Goal: Task Accomplishment & Management: Manage account settings

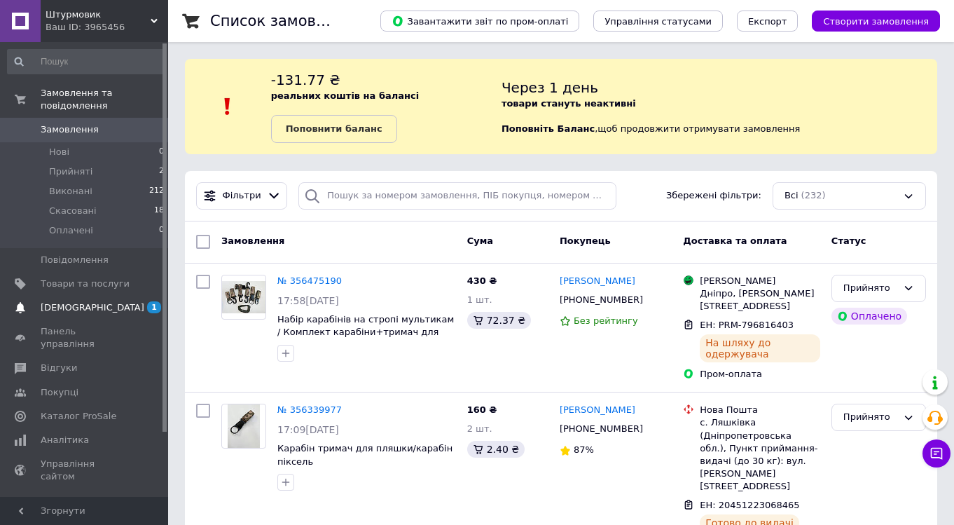
click at [69, 307] on span "[DEMOGRAPHIC_DATA]" at bounding box center [93, 307] width 104 height 13
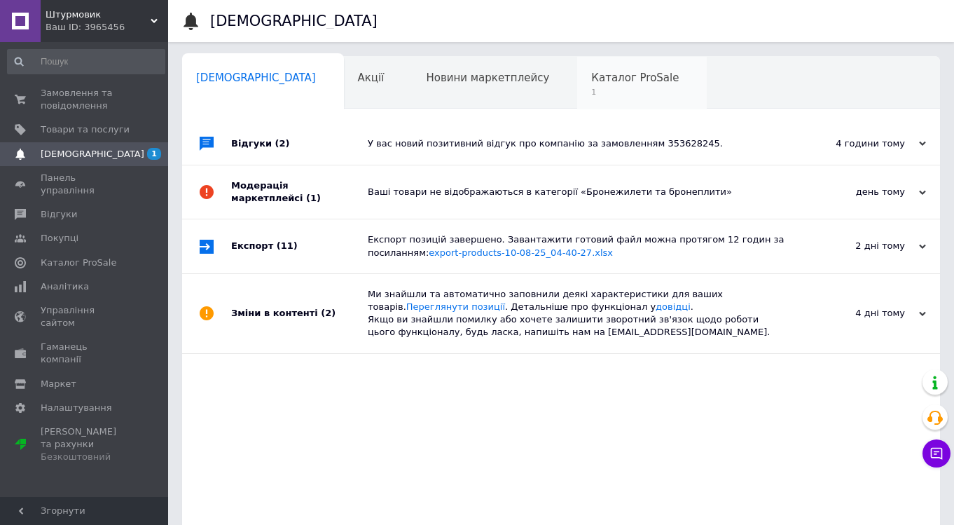
click at [591, 81] on span "Каталог ProSale" at bounding box center [635, 77] width 88 height 13
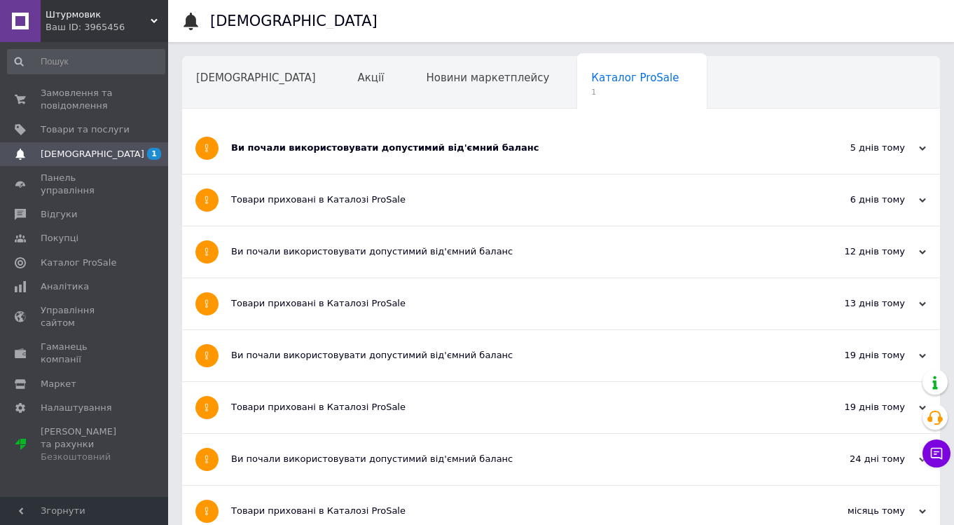
click at [375, 143] on div "Ви почали використовувати допустимий від'ємний баланс" at bounding box center [508, 147] width 555 height 13
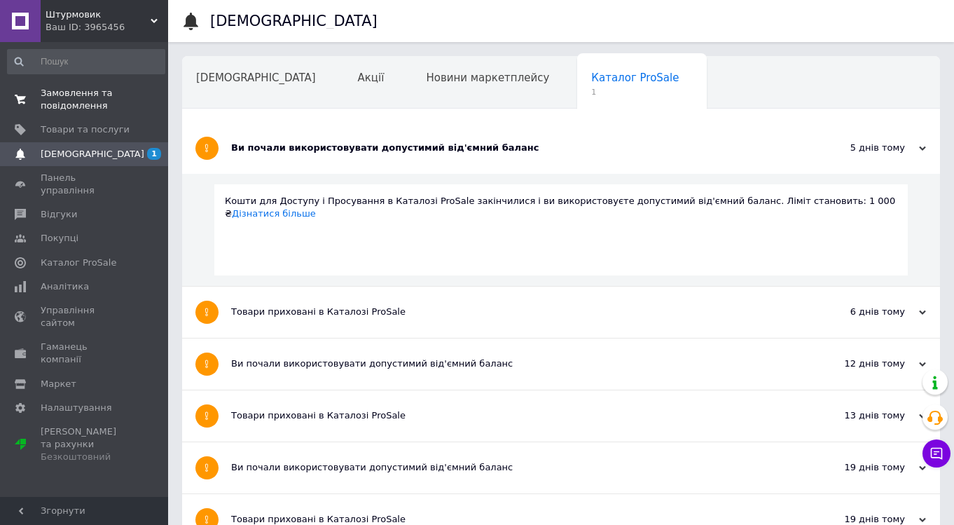
click at [92, 98] on span "Замовлення та повідомлення" at bounding box center [85, 99] width 89 height 25
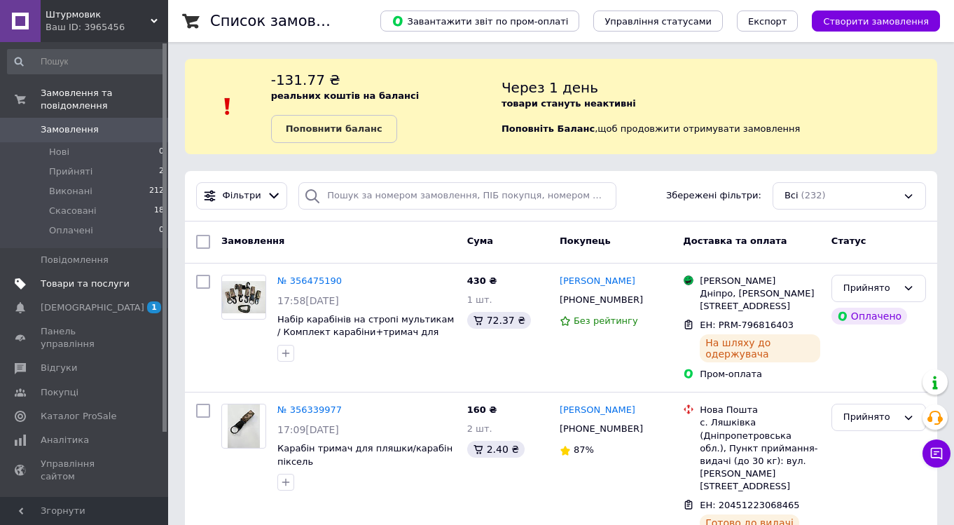
click at [76, 288] on span "Товари та послуги" at bounding box center [85, 283] width 89 height 13
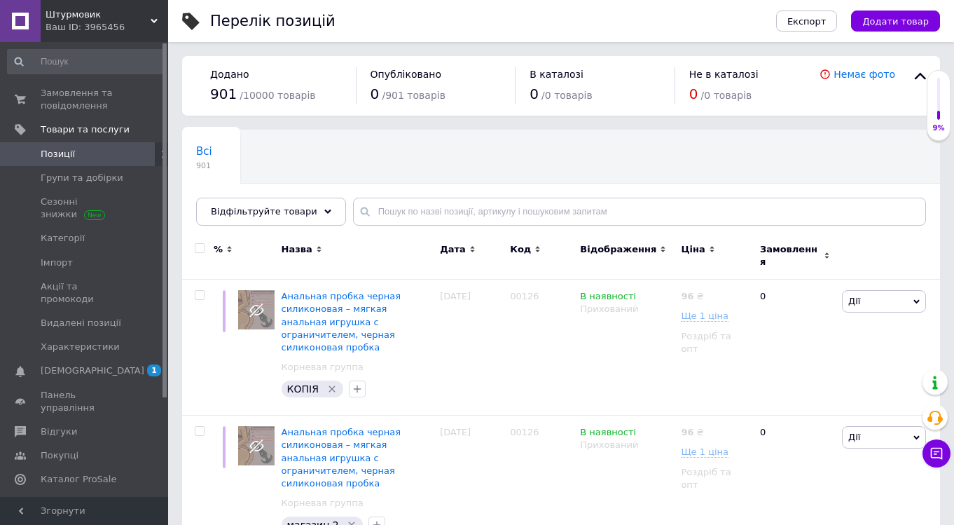
click at [150, 15] on span "Штурмовик" at bounding box center [98, 14] width 105 height 13
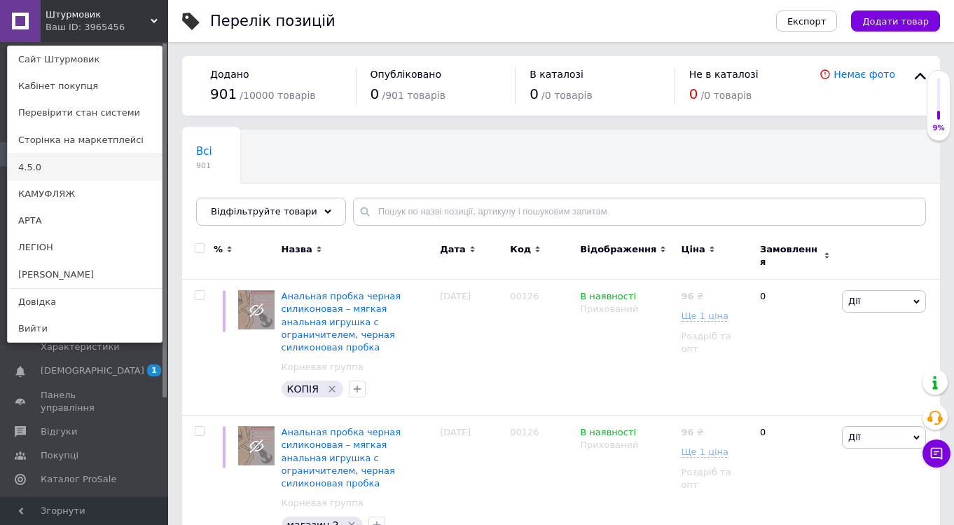
click at [60, 170] on link "4.5.0" at bounding box center [85, 167] width 154 height 27
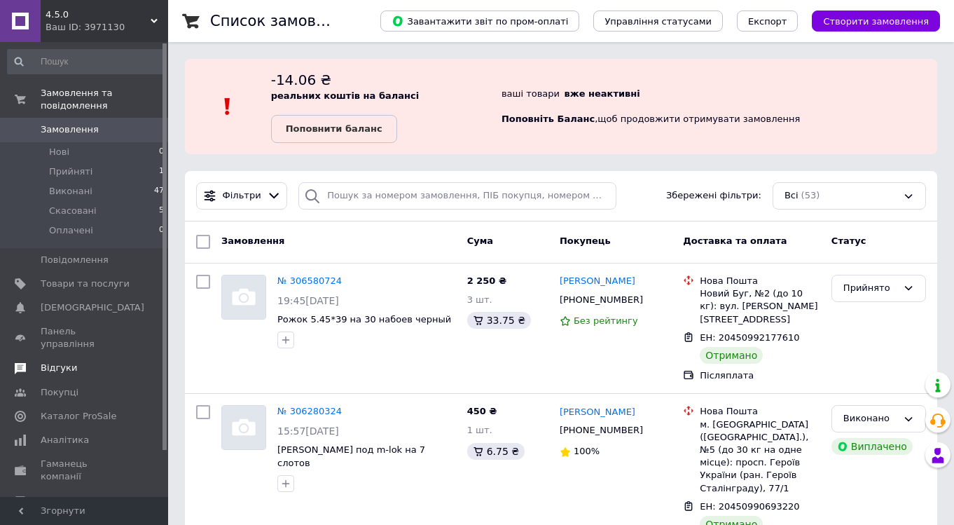
click at [60, 361] on span "Відгуки" at bounding box center [59, 367] width 36 height 13
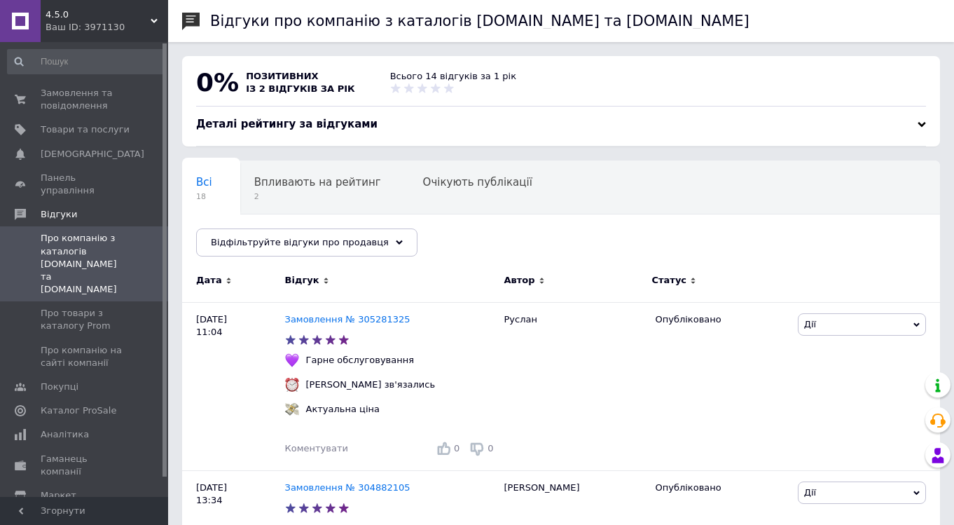
click at [151, 18] on icon at bounding box center [154, 21] width 7 height 7
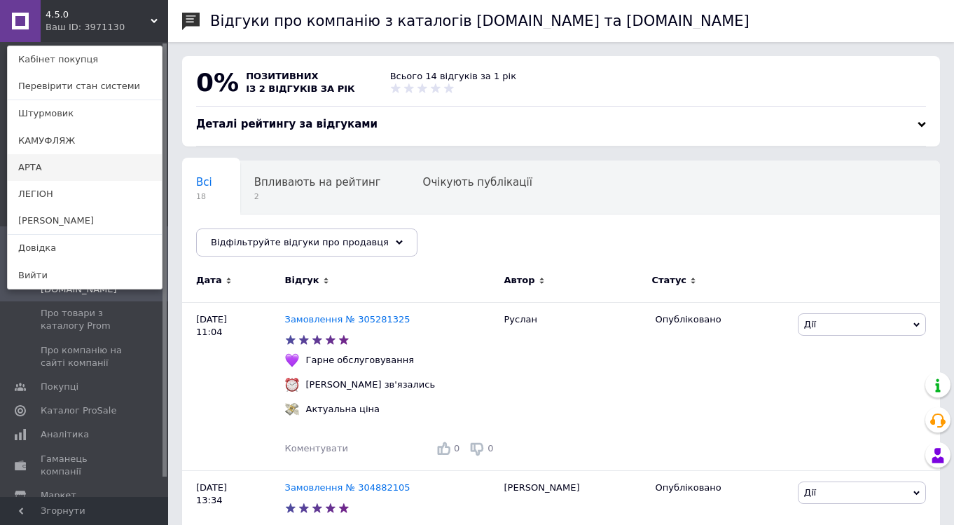
click at [54, 169] on link "АРТА" at bounding box center [85, 167] width 154 height 27
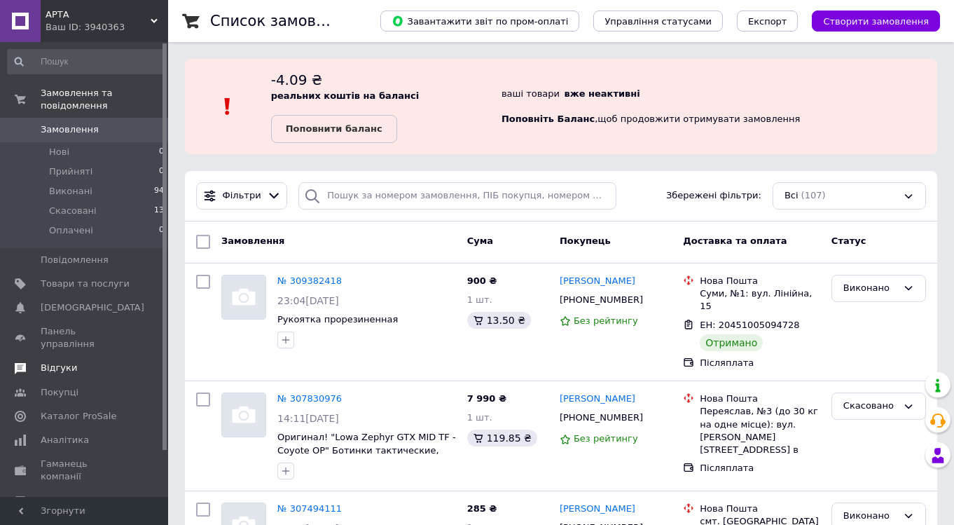
click at [69, 361] on span "Відгуки" at bounding box center [59, 367] width 36 height 13
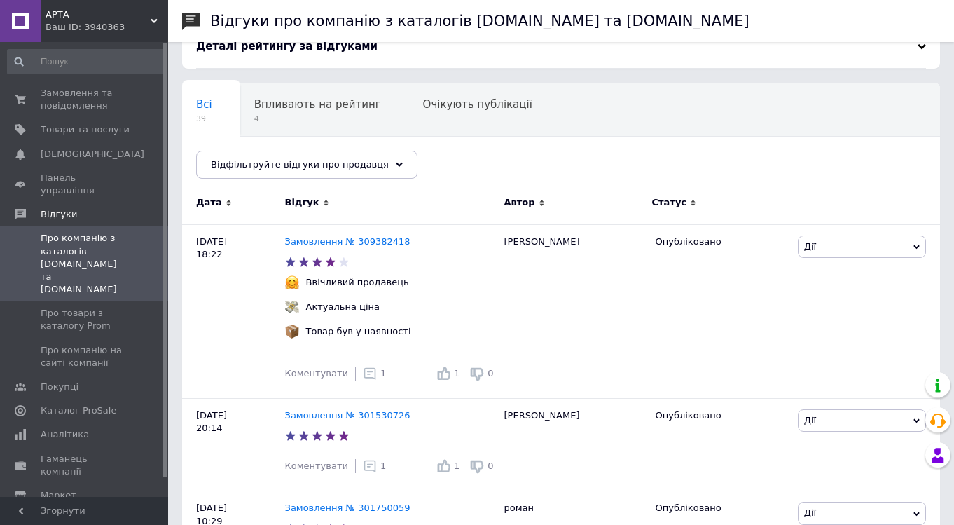
scroll to position [79, 0]
click at [152, 18] on icon at bounding box center [154, 21] width 7 height 7
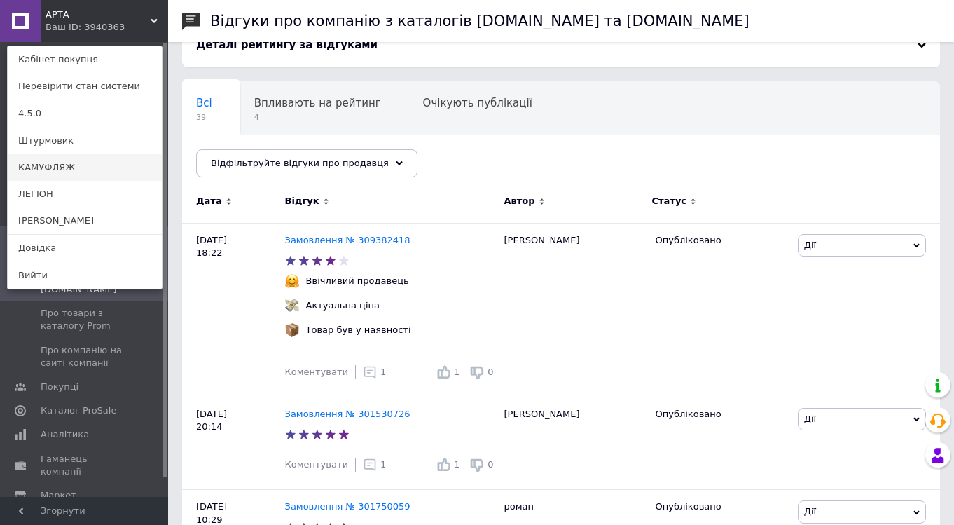
click at [62, 160] on link "КАМУФЛЯЖ" at bounding box center [85, 167] width 154 height 27
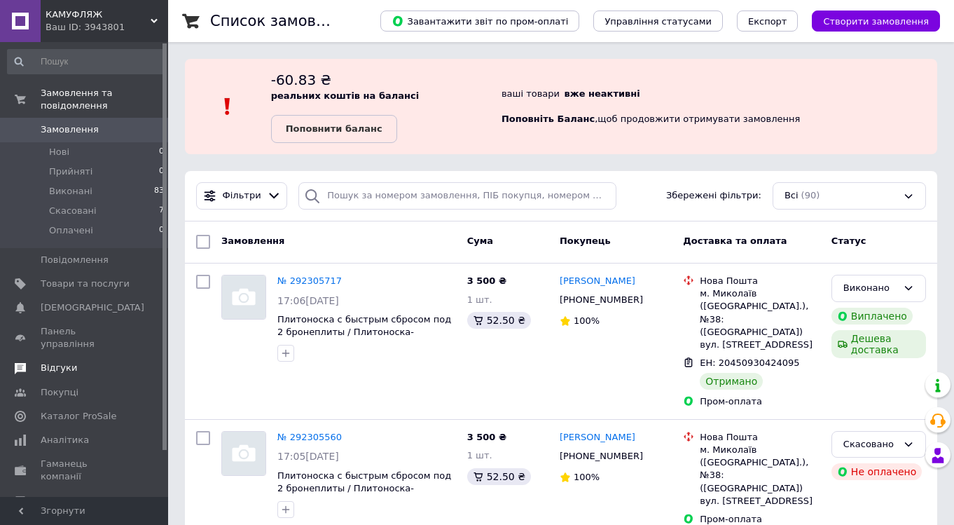
click at [62, 361] on span "Відгуки" at bounding box center [59, 367] width 36 height 13
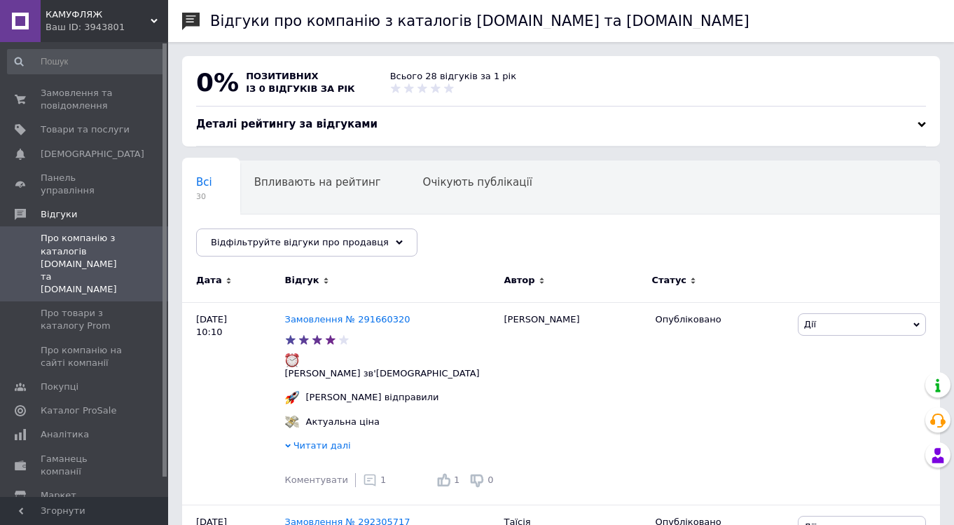
click at [157, 18] on icon at bounding box center [154, 21] width 7 height 7
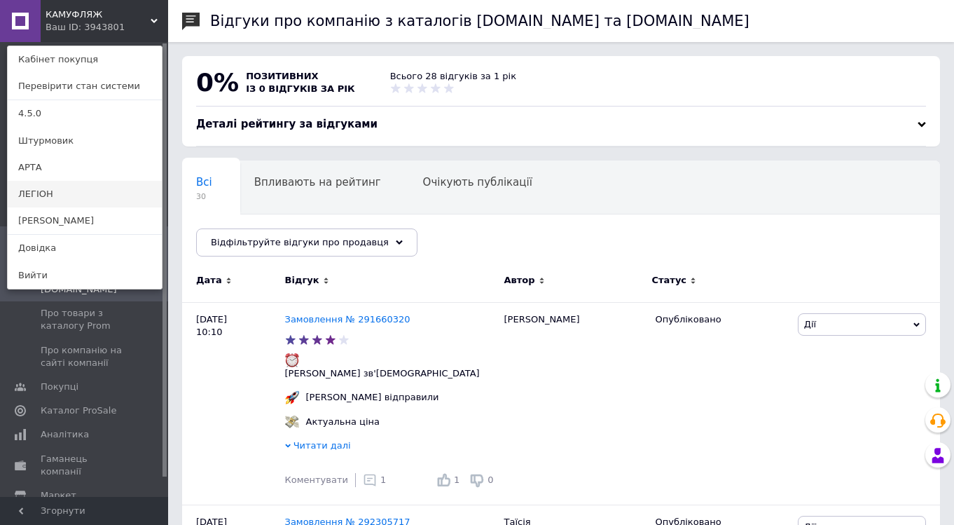
click at [62, 193] on link "ЛЕГІОН" at bounding box center [85, 194] width 154 height 27
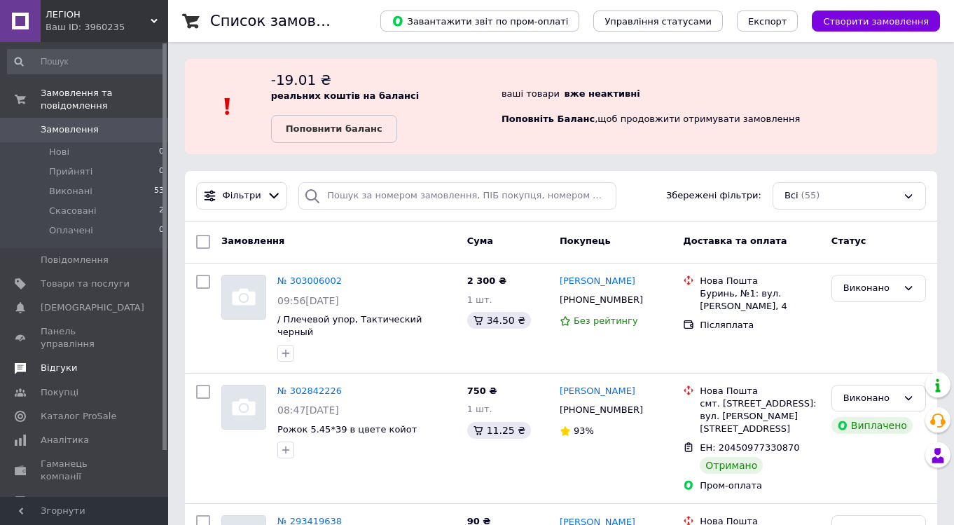
click at [53, 361] on span "Відгуки" at bounding box center [59, 367] width 36 height 13
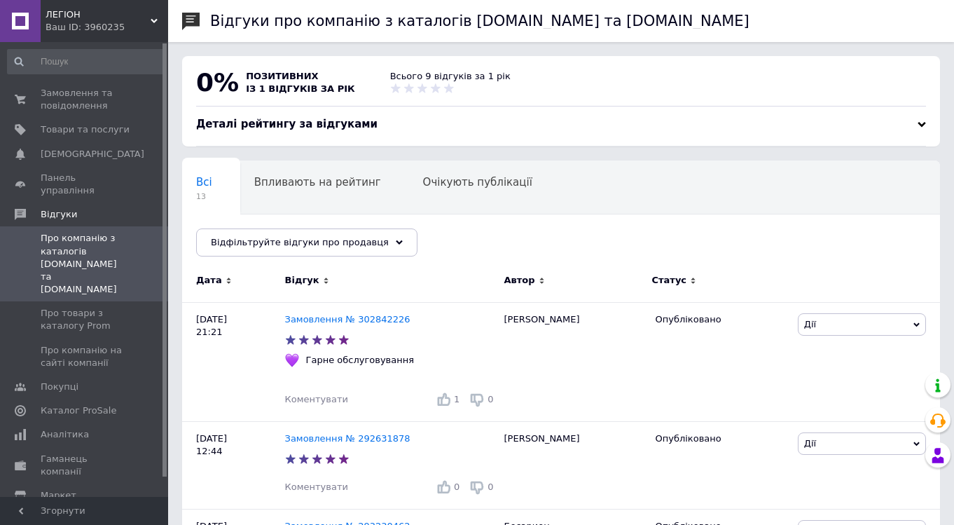
click at [149, 23] on div "Ваш ID: 3960235" at bounding box center [107, 27] width 123 height 13
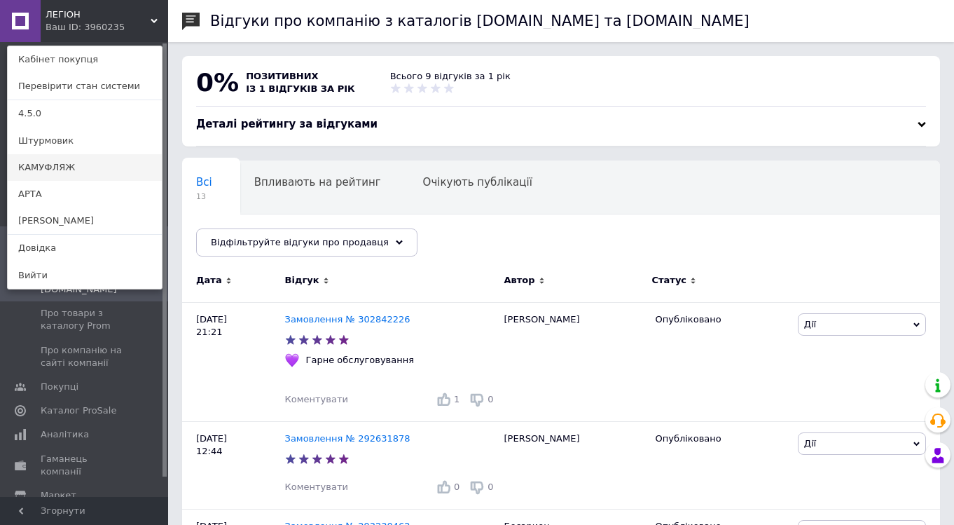
click at [73, 167] on link "КАМУФЛЯЖ" at bounding box center [85, 167] width 154 height 27
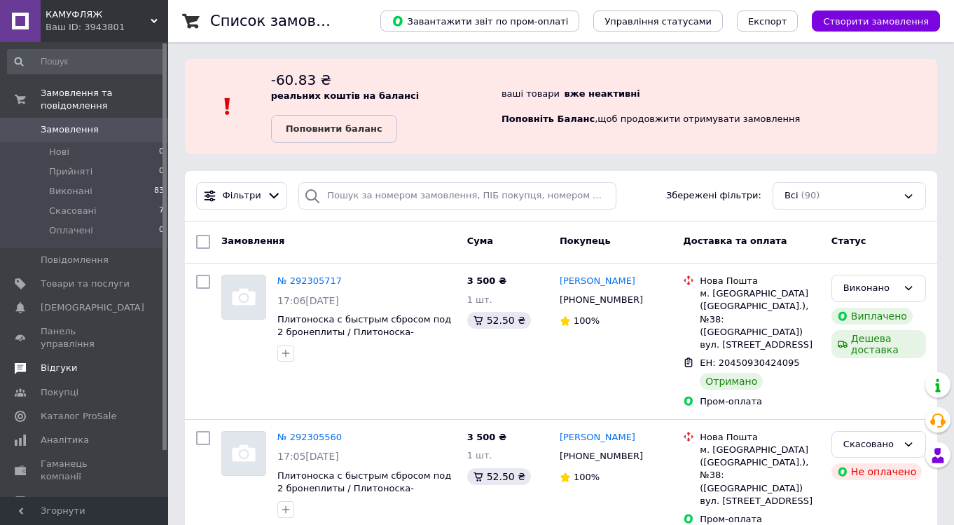
click at [64, 361] on span "Відгуки" at bounding box center [59, 367] width 36 height 13
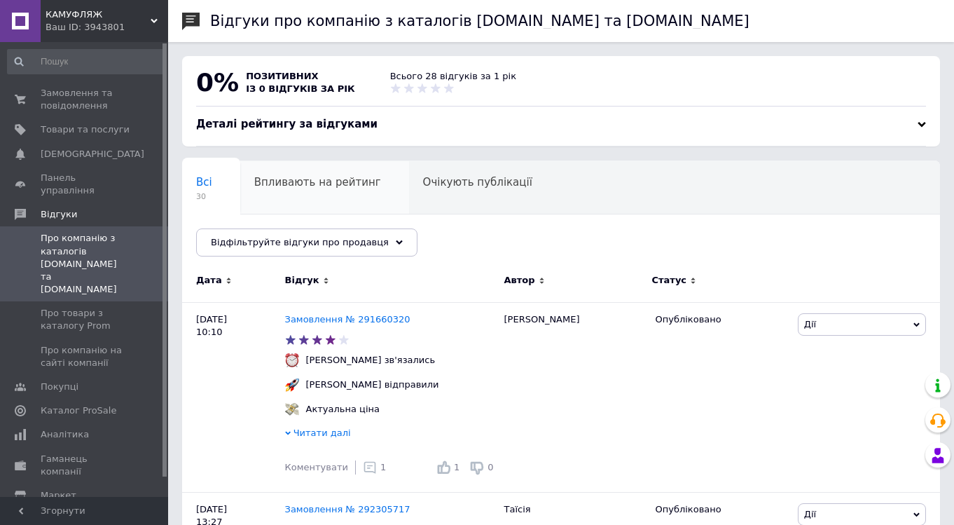
click at [324, 182] on span "Впливають на рейтинг" at bounding box center [317, 182] width 127 height 13
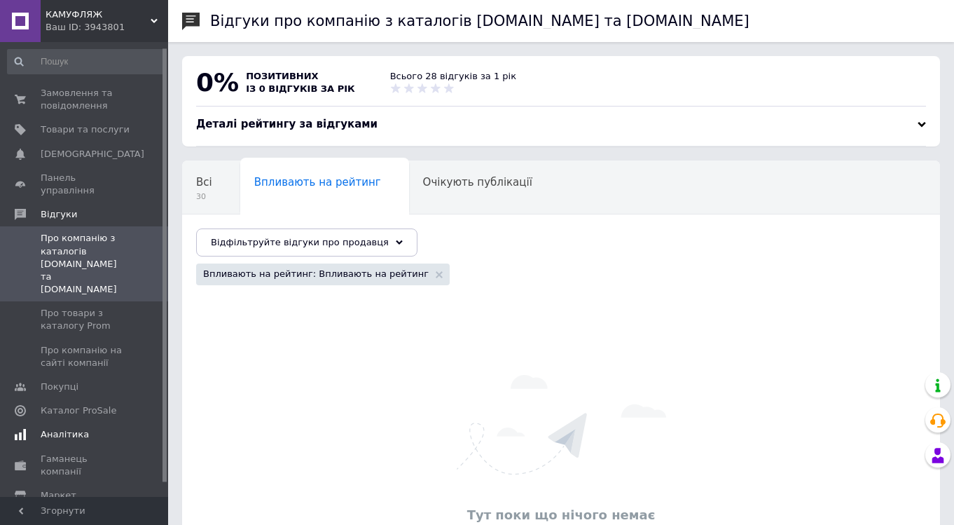
scroll to position [20, 0]
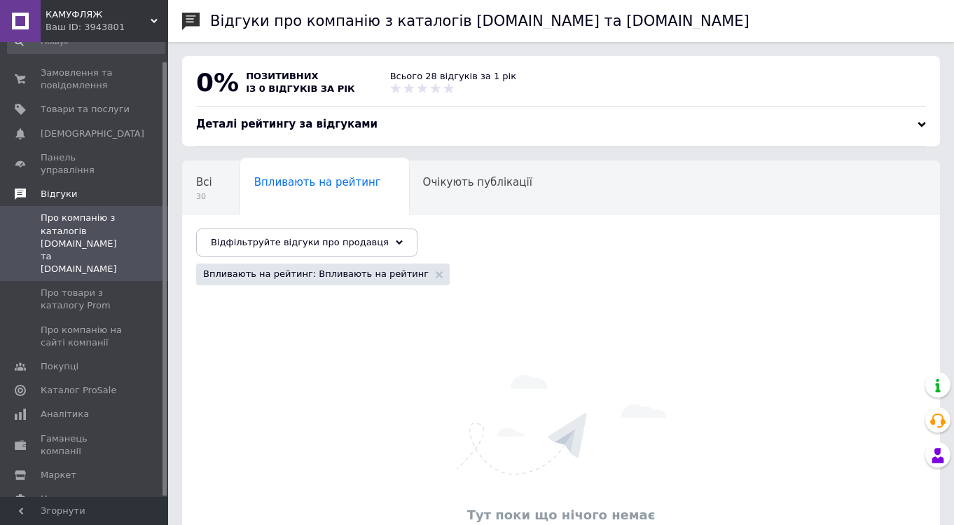
click at [64, 191] on link "Відгуки" at bounding box center [86, 194] width 172 height 24
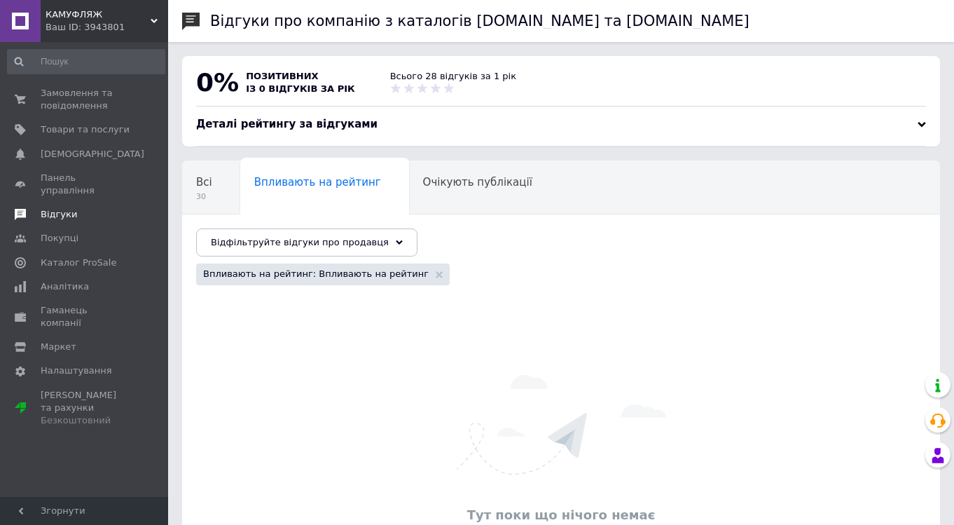
scroll to position [0, 0]
click at [198, 178] on span "Всі" at bounding box center [204, 182] width 16 height 13
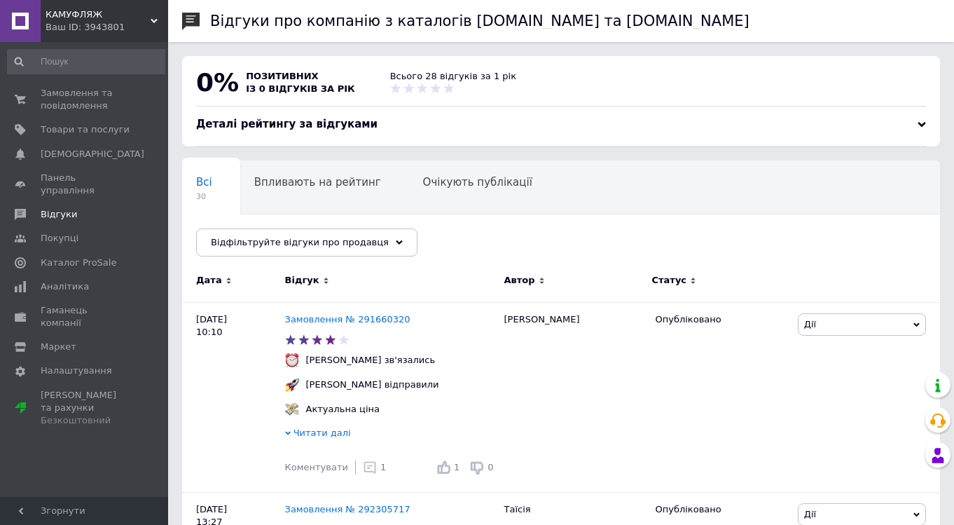
click at [157, 22] on icon at bounding box center [154, 21] width 7 height 7
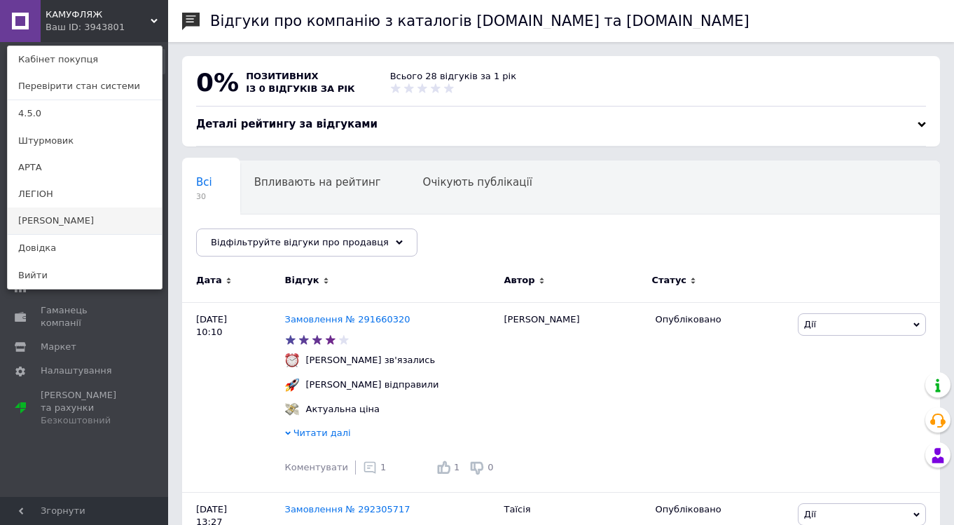
click at [61, 218] on link "[PERSON_NAME]" at bounding box center [85, 220] width 154 height 27
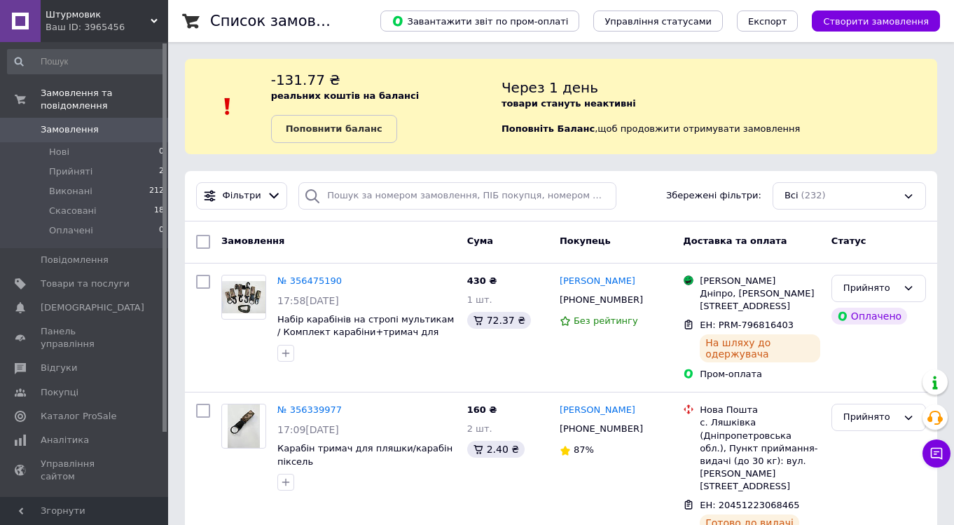
click at [155, 22] on icon at bounding box center [154, 21] width 7 height 7
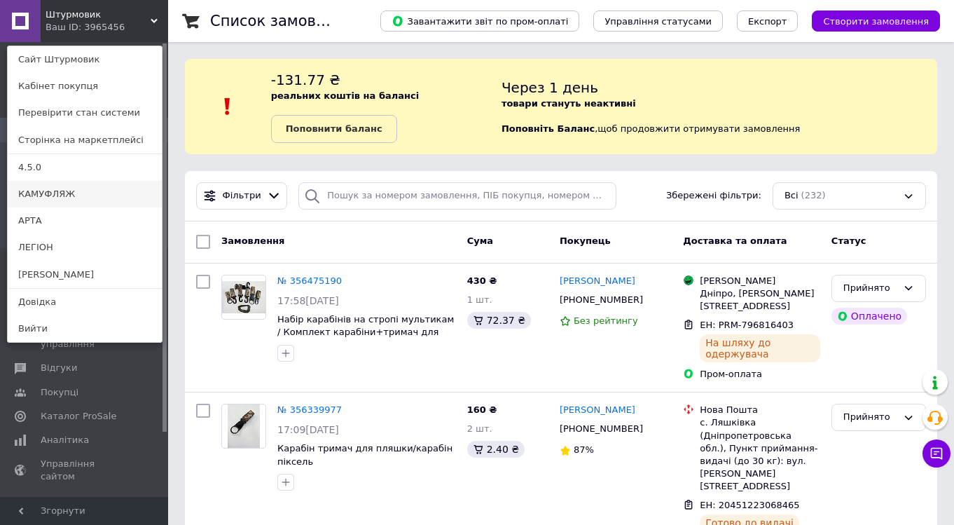
click at [82, 198] on link "КАМУФЛЯЖ" at bounding box center [85, 194] width 154 height 27
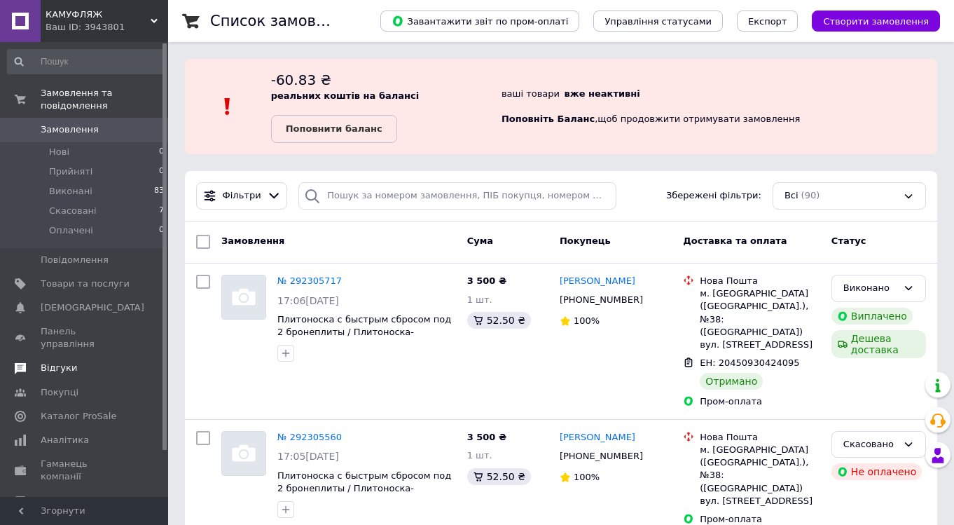
click at [66, 361] on span "Відгуки" at bounding box center [59, 367] width 36 height 13
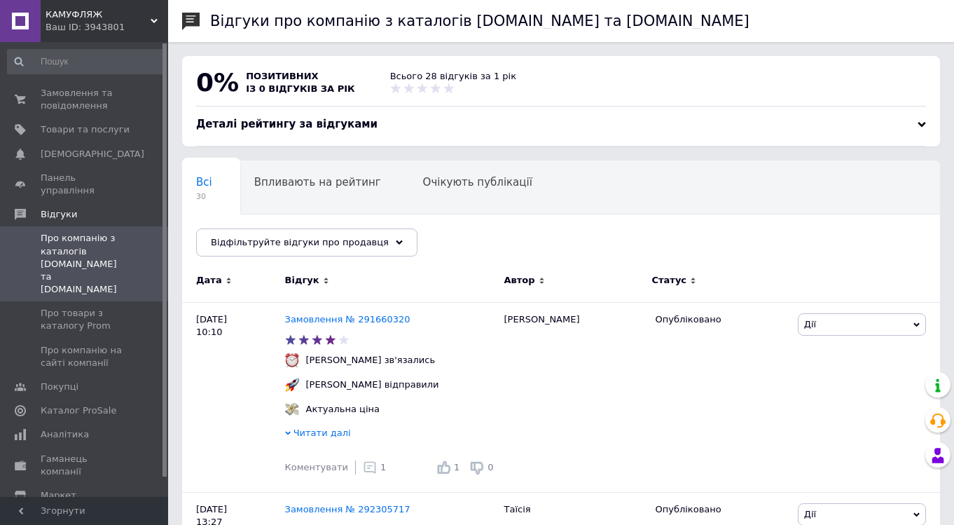
click at [158, 22] on div "Ваш ID: 3943801" at bounding box center [107, 27] width 123 height 13
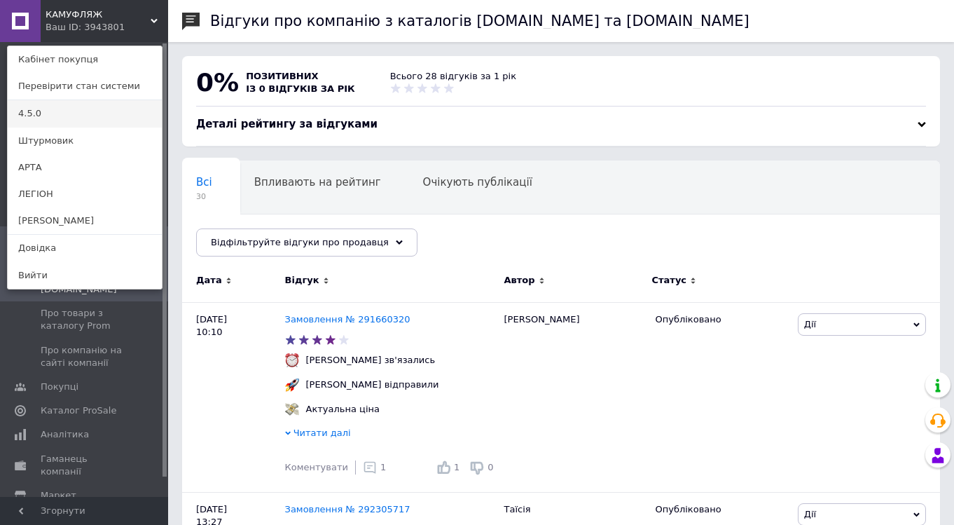
click at [63, 111] on link "4.5.0" at bounding box center [85, 113] width 154 height 27
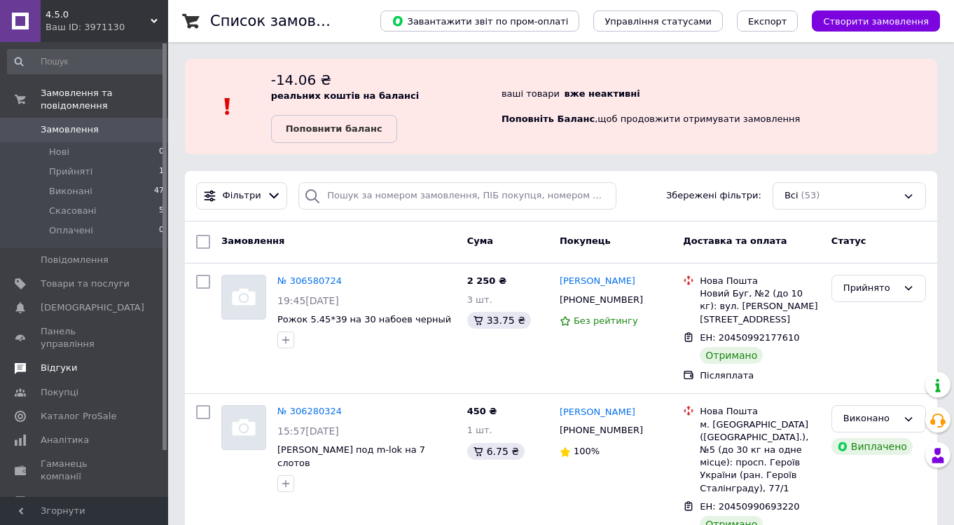
click at [63, 361] on span "Відгуки" at bounding box center [59, 367] width 36 height 13
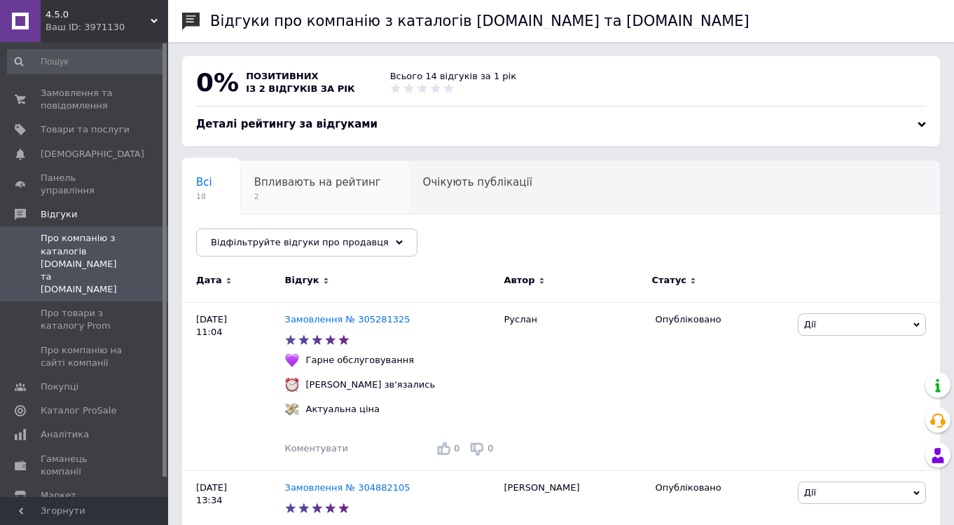
click at [296, 179] on span "Впливають на рейтинг" at bounding box center [317, 182] width 127 height 13
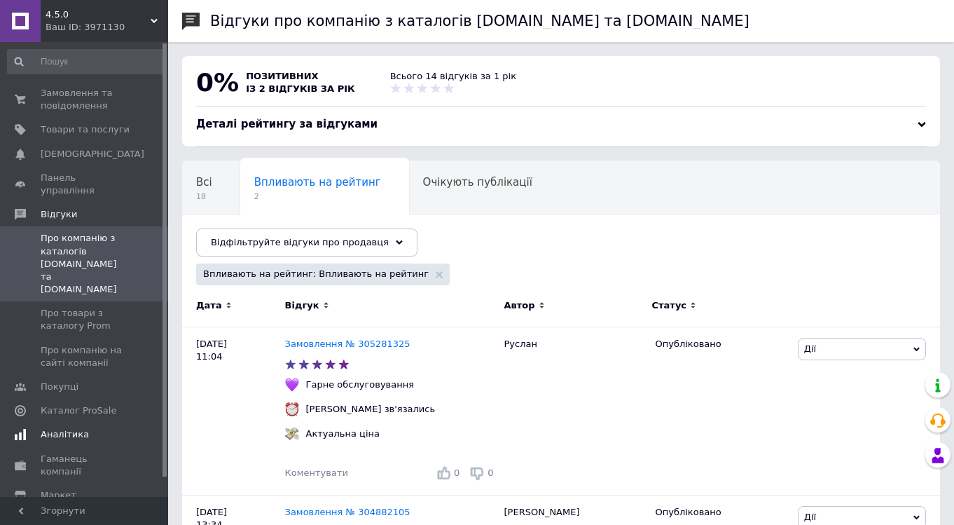
scroll to position [20, 0]
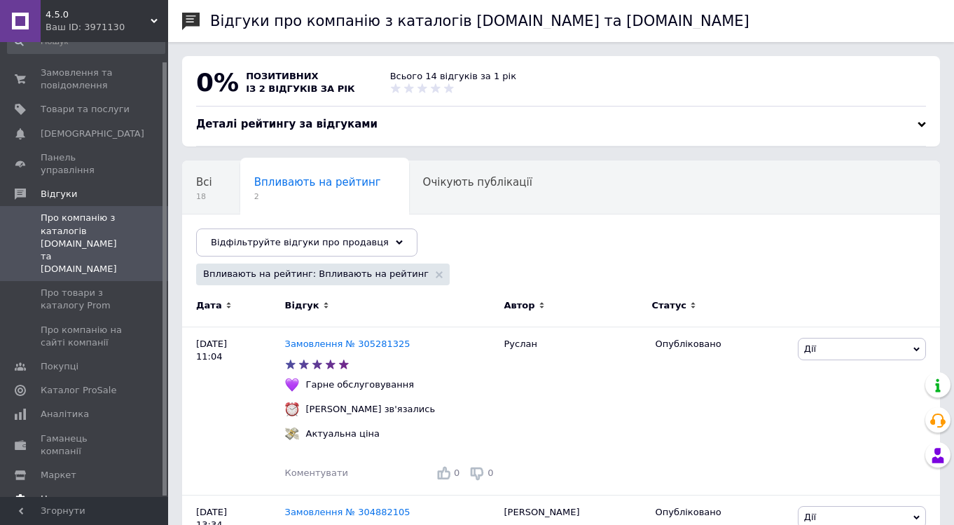
click at [81, 492] on span "Налаштування" at bounding box center [76, 498] width 71 height 13
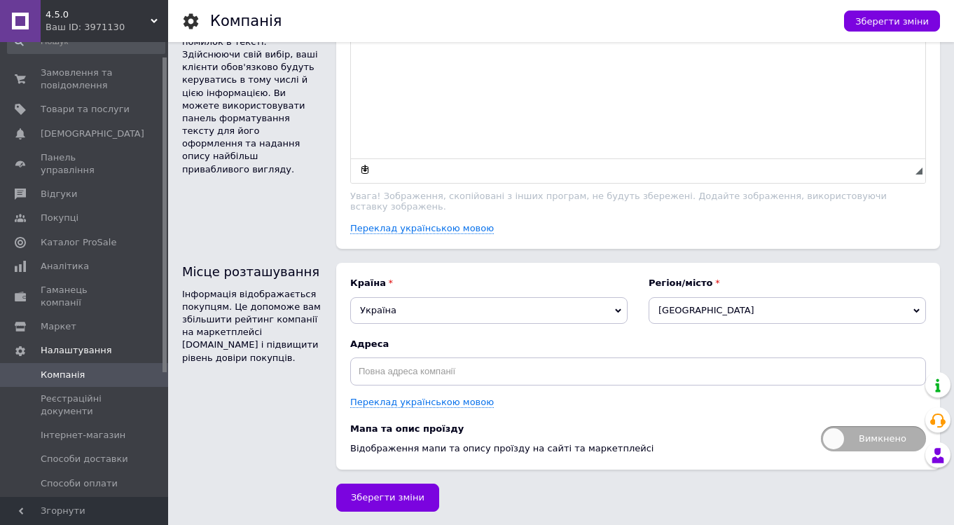
scroll to position [770, 0]
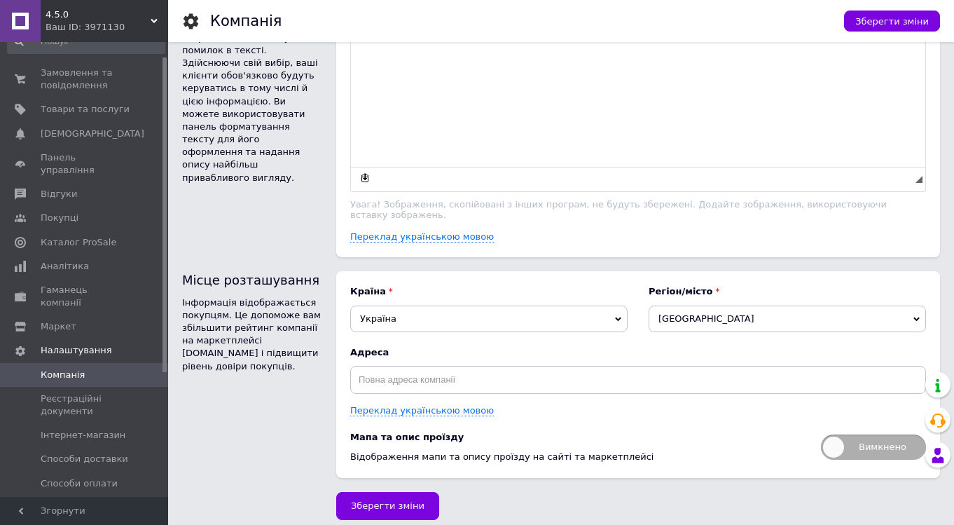
click at [913, 316] on icon at bounding box center [916, 319] width 6 height 6
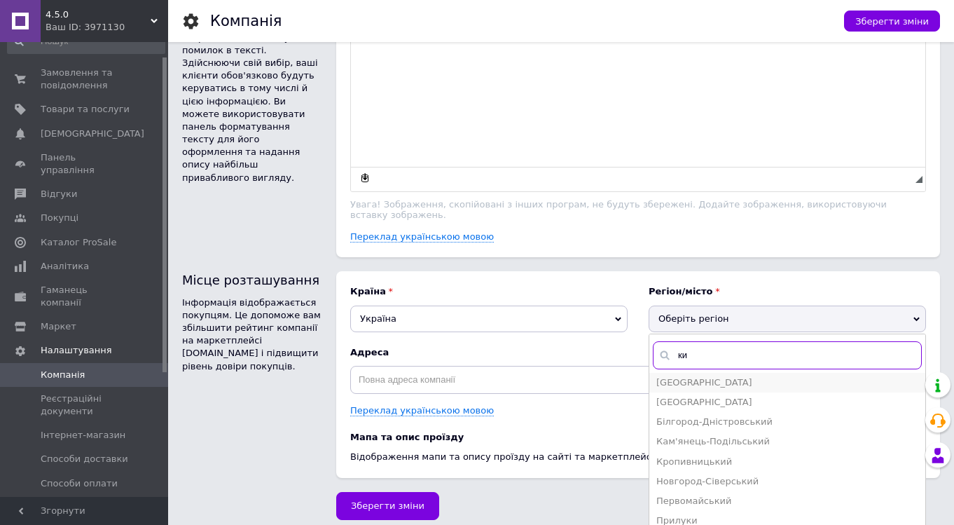
type input "ки"
click at [705, 375] on li "Київ" at bounding box center [787, 383] width 276 height 20
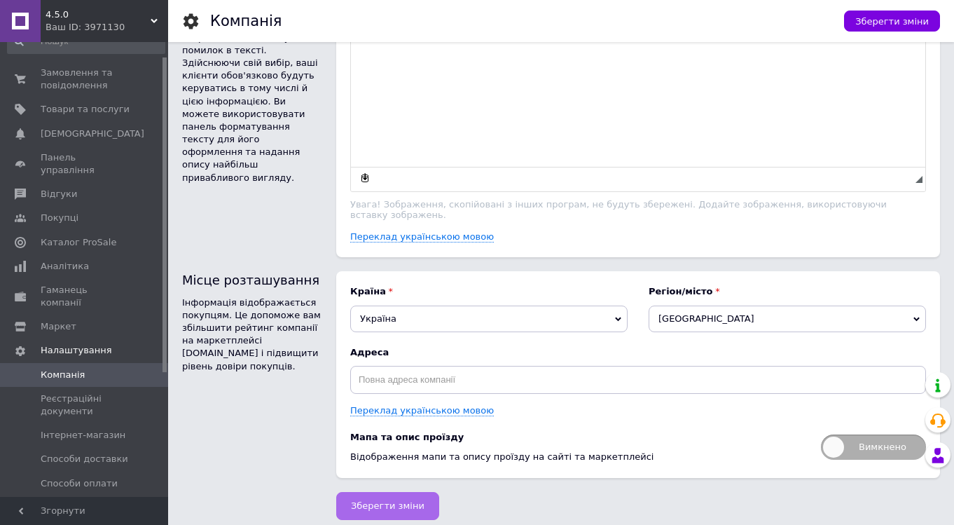
click at [381, 504] on span "Зберегти зміни" at bounding box center [388, 505] width 74 height 11
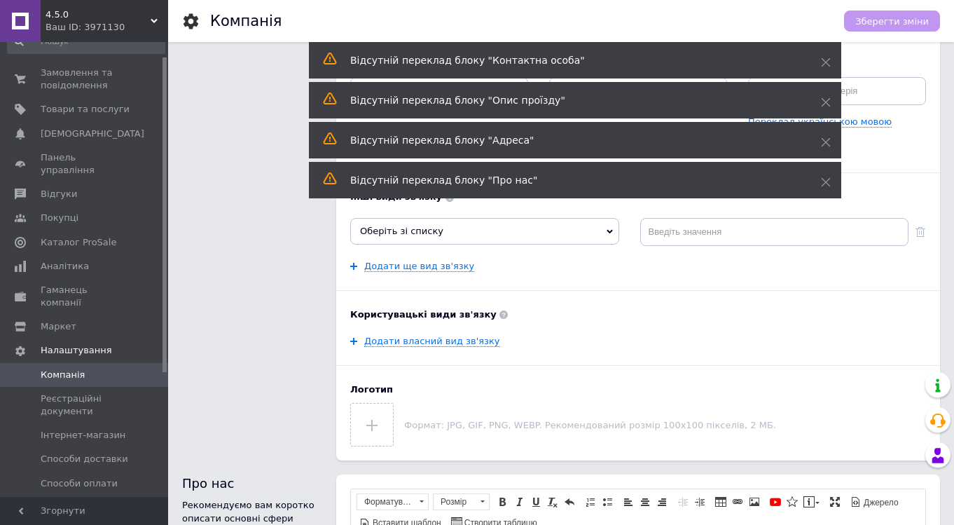
scroll to position [0, 0]
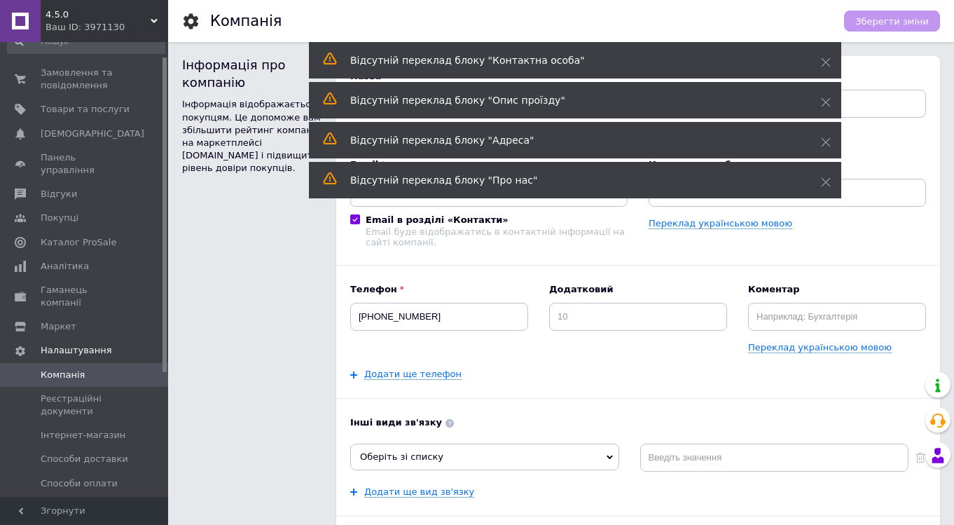
click at [66, 368] on span "Компанія" at bounding box center [63, 374] width 44 height 13
click at [71, 79] on span "Замовлення та повідомлення" at bounding box center [85, 79] width 89 height 25
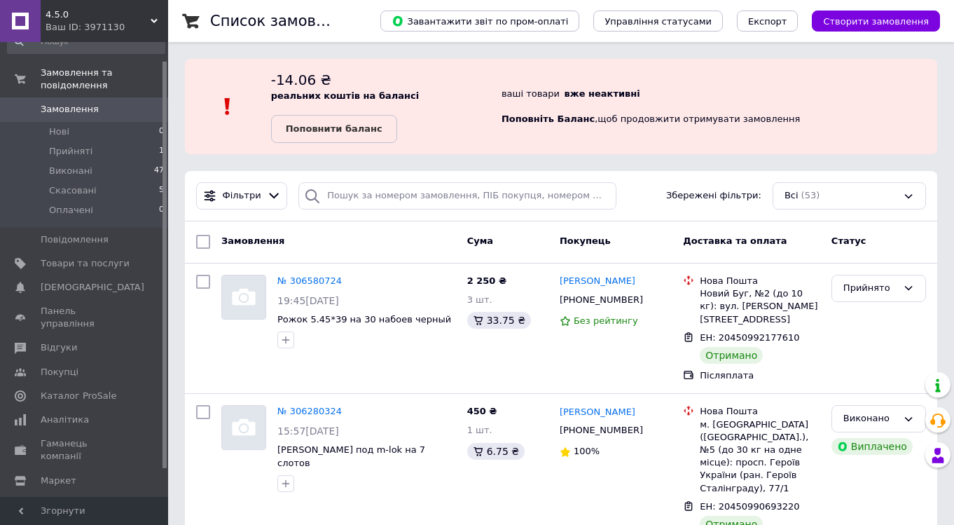
click at [156, 16] on div "4.5.0 Ваш ID: 3971130" at bounding box center [104, 21] width 127 height 42
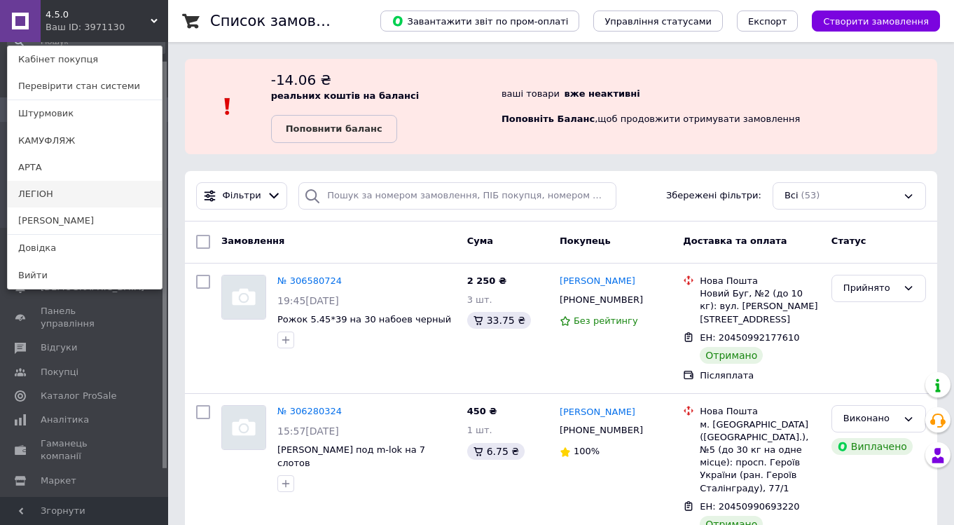
click at [60, 192] on link "ЛЕГІОН" at bounding box center [85, 194] width 154 height 27
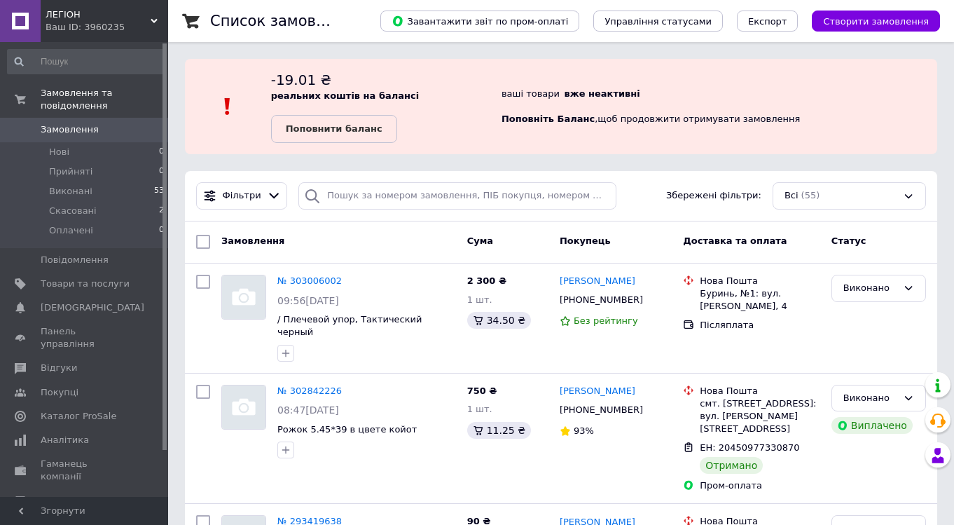
click at [155, 19] on use at bounding box center [154, 21] width 7 height 4
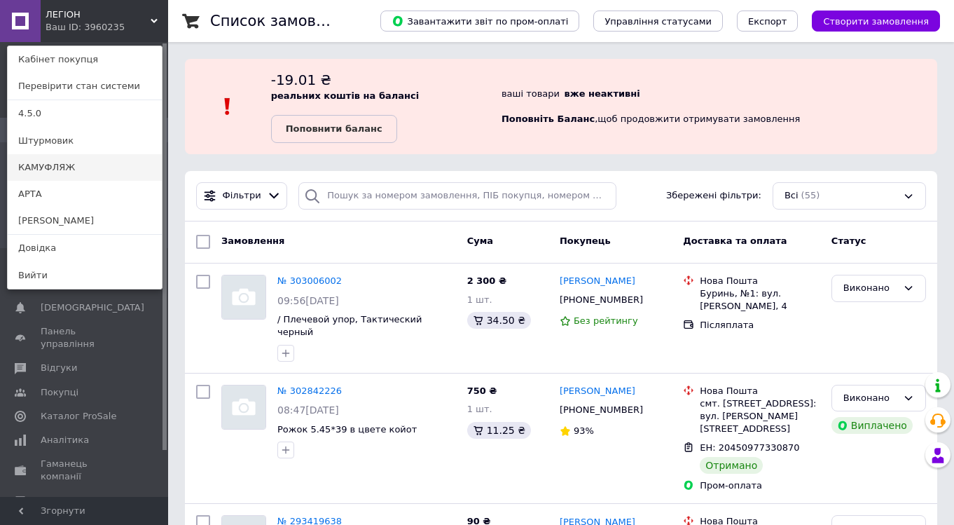
click at [63, 168] on link "КАМУФЛЯЖ" at bounding box center [85, 167] width 154 height 27
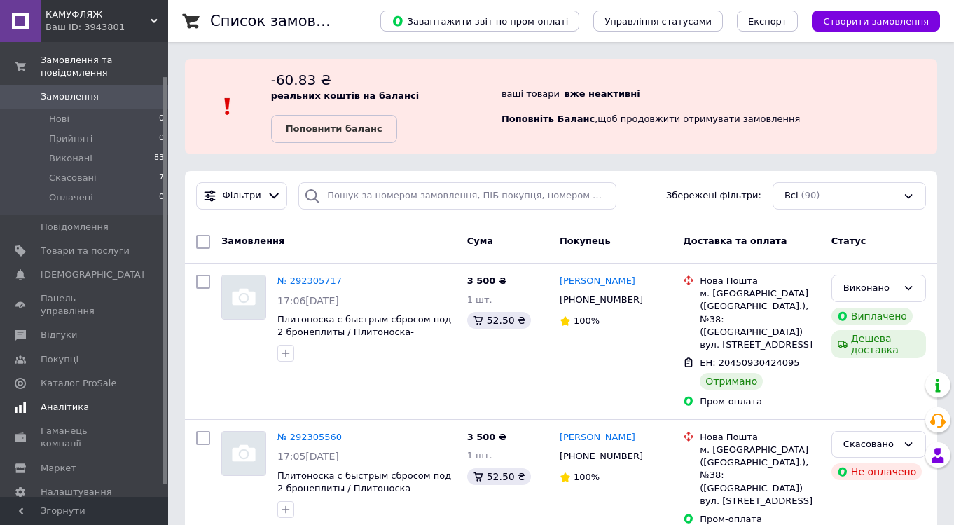
scroll to position [51, 0]
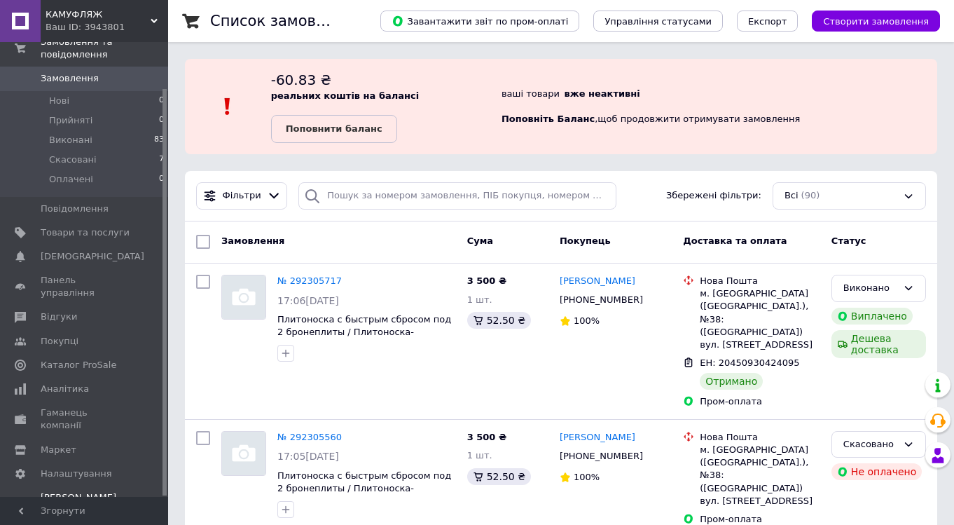
click at [76, 491] on span "[PERSON_NAME] та рахунки Безкоштовний" at bounding box center [85, 510] width 89 height 39
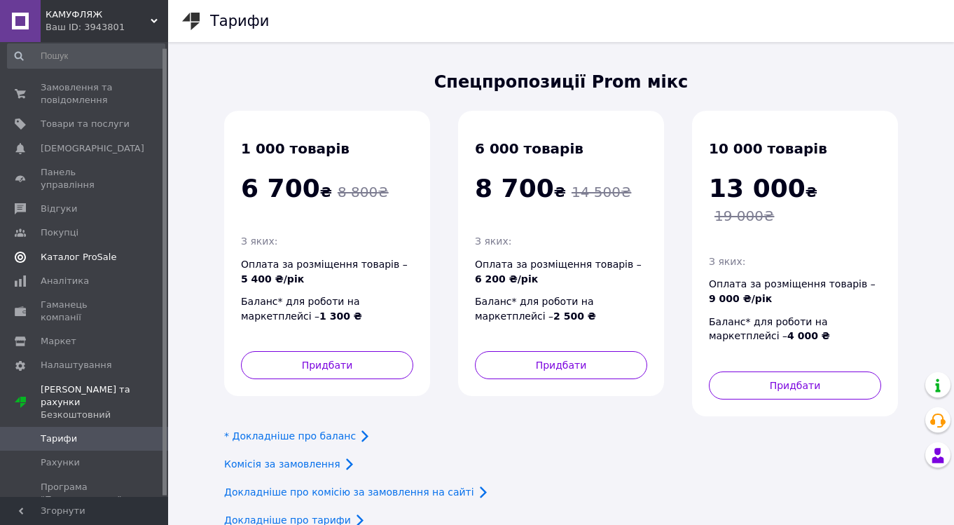
click at [80, 251] on span "Каталог ProSale" at bounding box center [79, 257] width 76 height 13
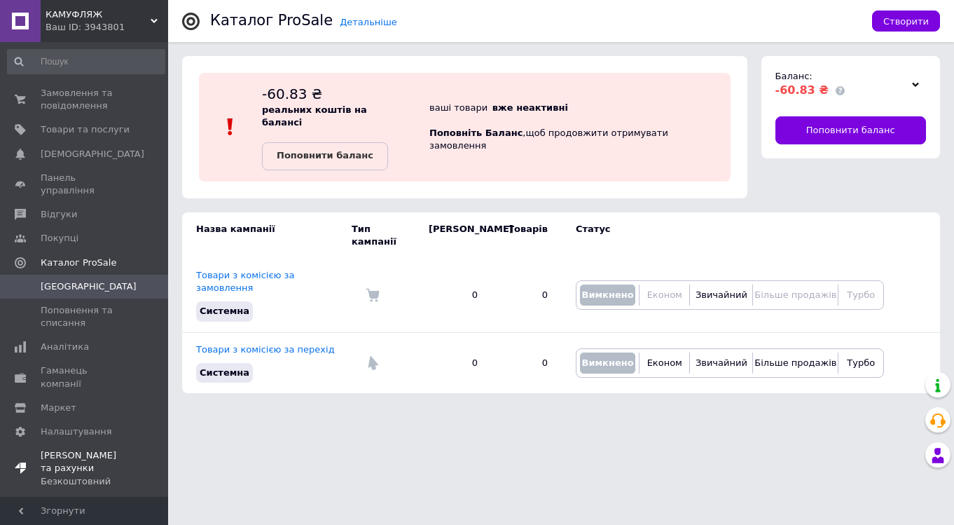
click at [62, 475] on div "Безкоштовний" at bounding box center [85, 481] width 89 height 13
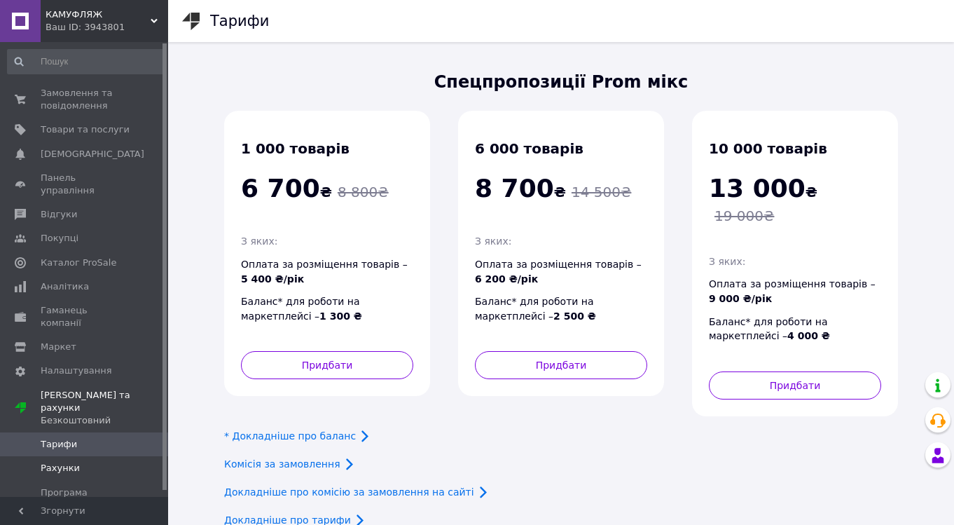
click at [57, 462] on span "Рахунки" at bounding box center [60, 468] width 39 height 13
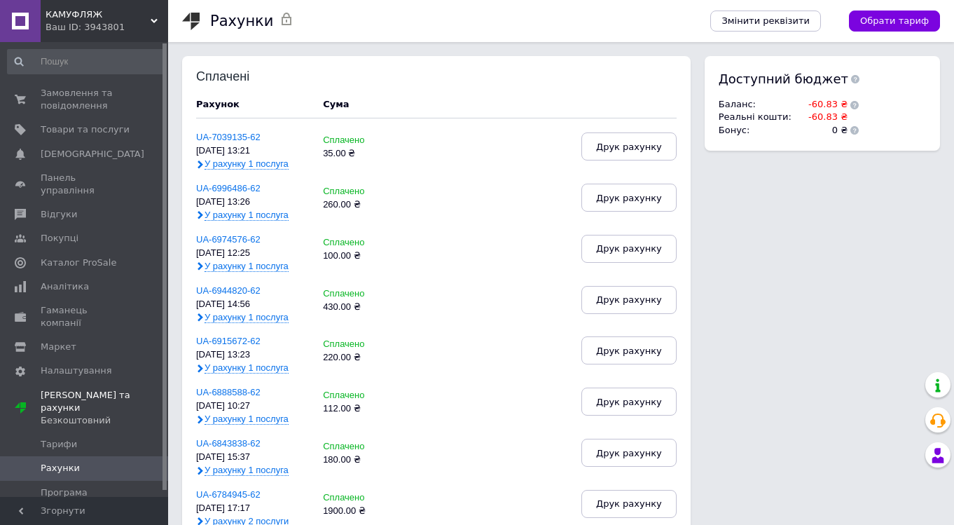
scroll to position [48, 0]
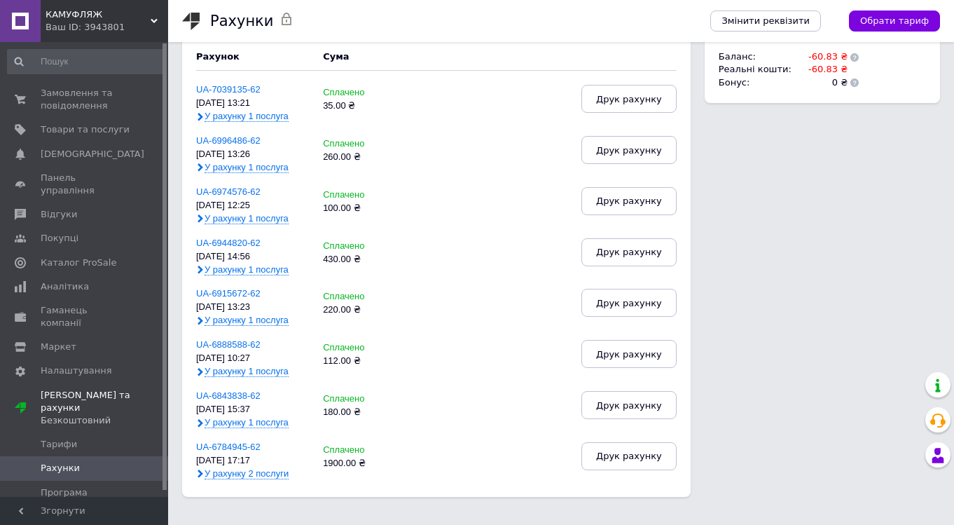
click at [68, 462] on span "Рахунки" at bounding box center [60, 468] width 39 height 13
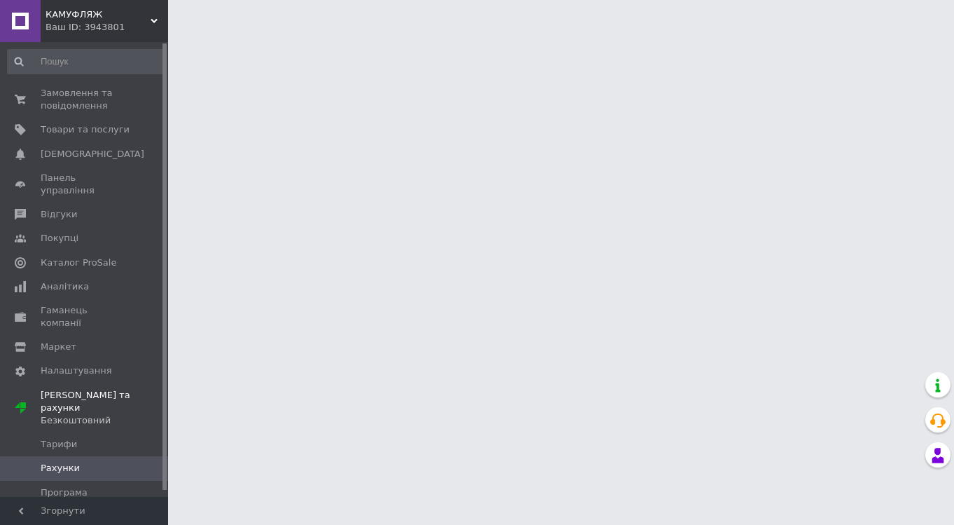
scroll to position [0, 0]
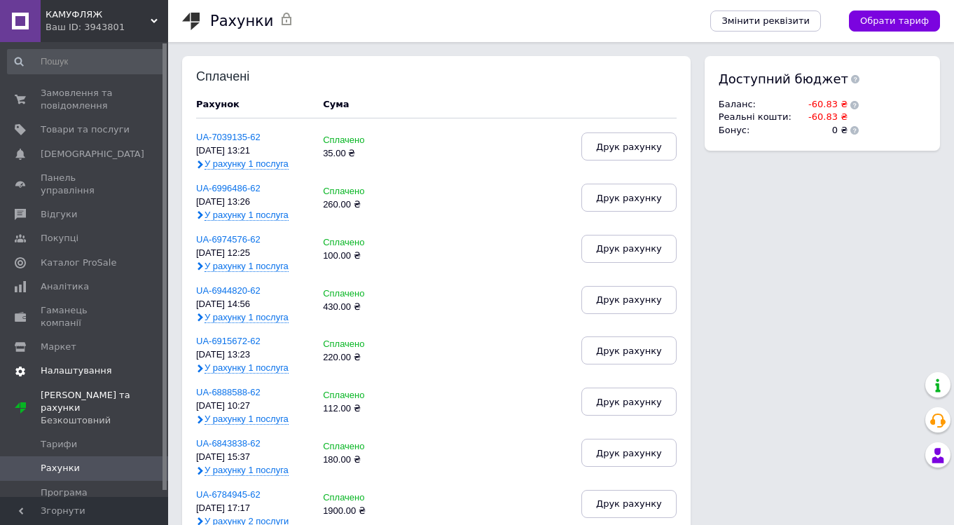
click at [67, 364] on span "Налаштування" at bounding box center [76, 370] width 71 height 13
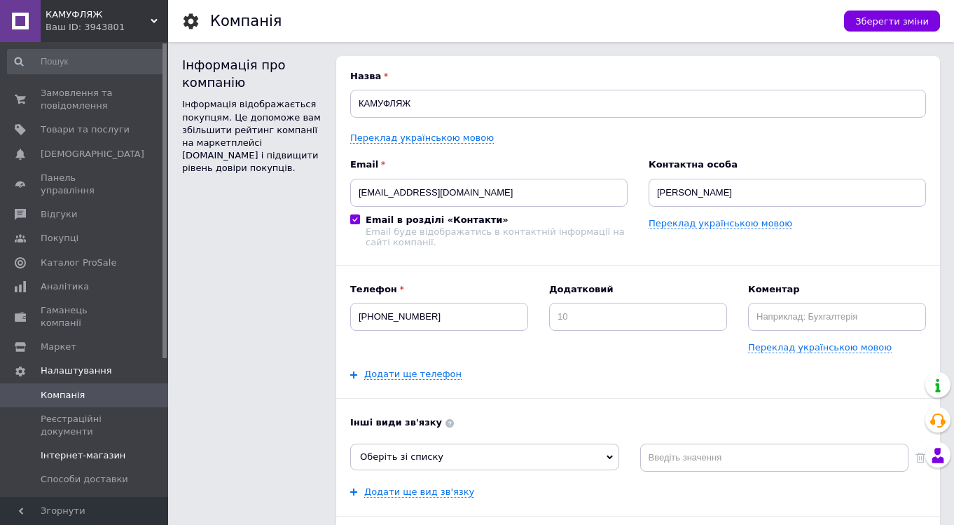
click at [73, 449] on span "Інтернет-магазин" at bounding box center [83, 455] width 85 height 13
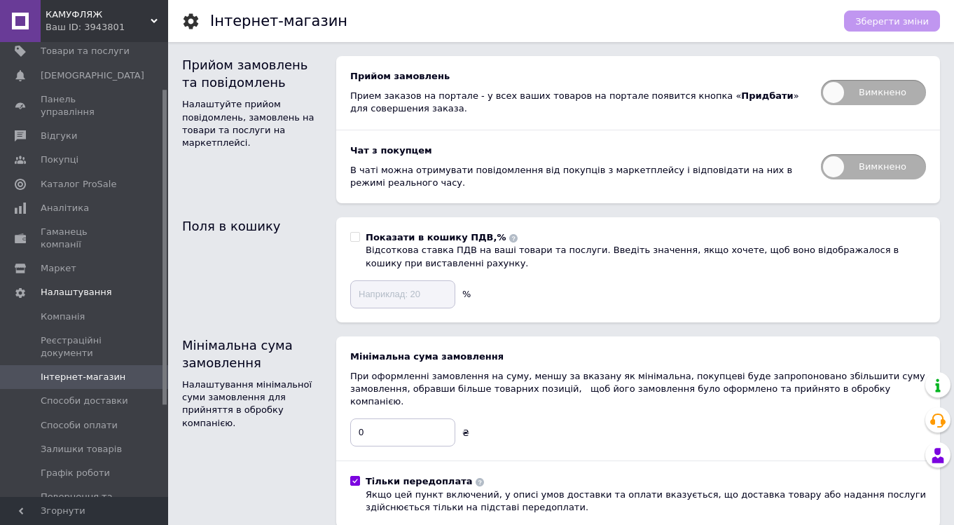
scroll to position [81, 0]
click at [65, 392] on span "Способи доставки" at bounding box center [85, 398] width 88 height 13
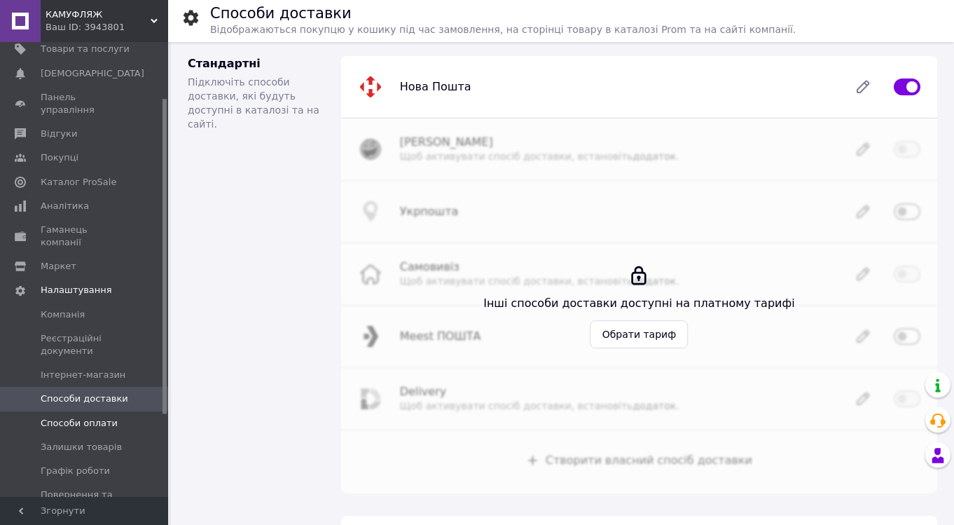
click at [60, 417] on span "Способи оплати" at bounding box center [79, 423] width 77 height 13
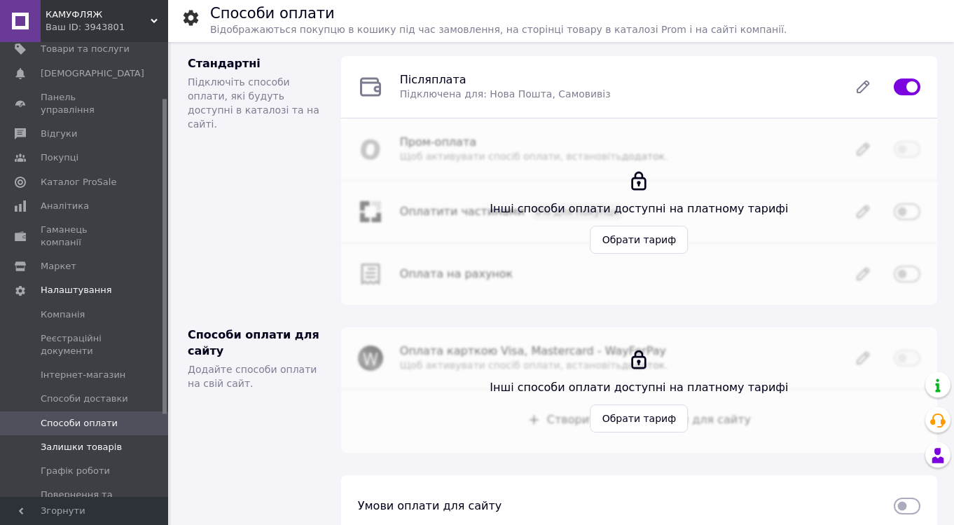
click at [70, 441] on span "Залишки товарів" at bounding box center [81, 447] width 81 height 13
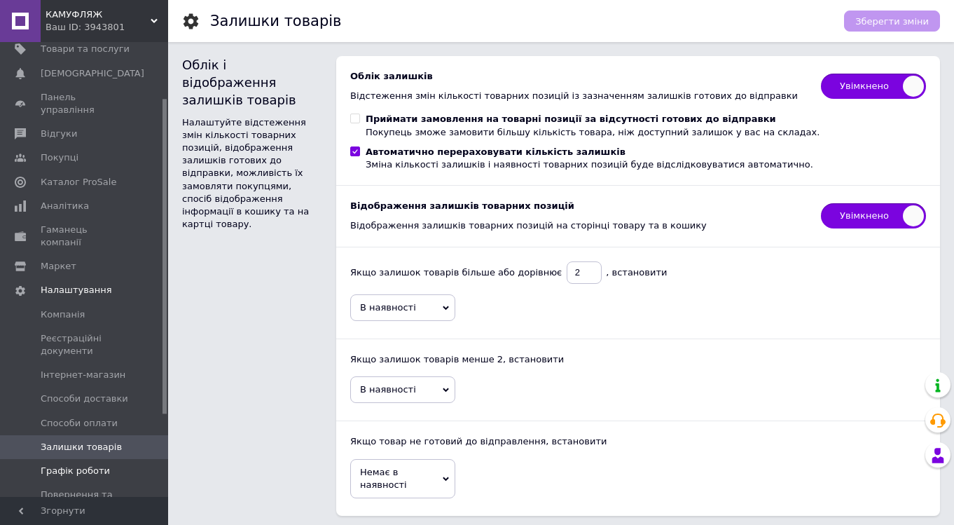
click at [83, 464] on span "Графік роботи" at bounding box center [75, 470] width 69 height 13
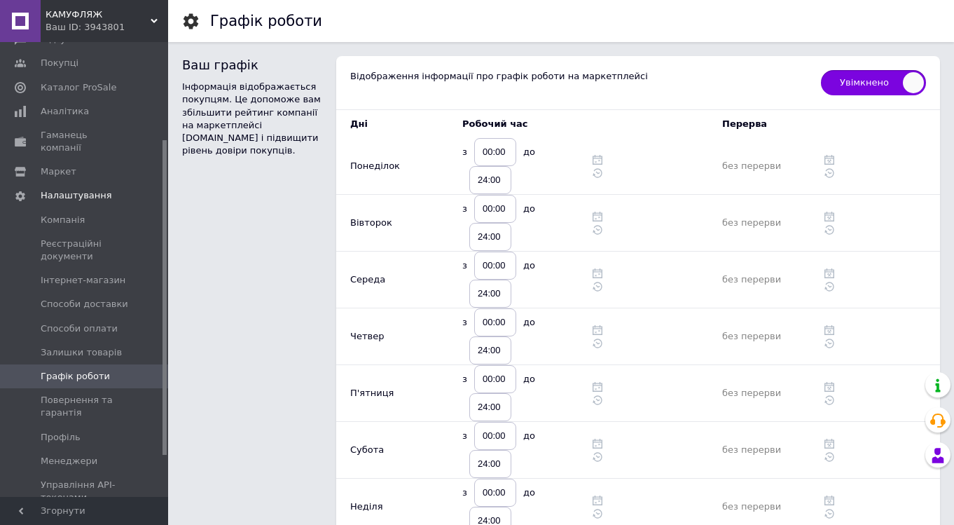
scroll to position [199, 0]
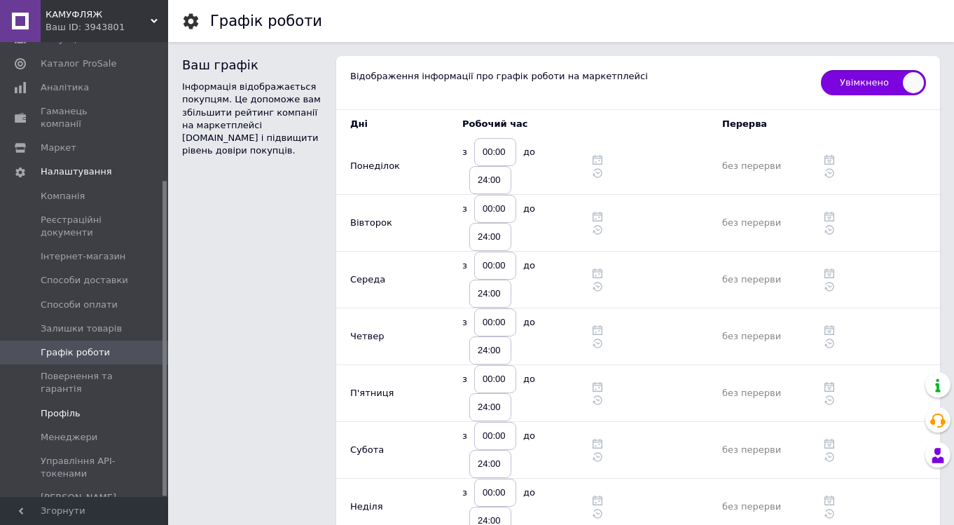
click at [62, 407] on span "Профіль" at bounding box center [61, 413] width 40 height 13
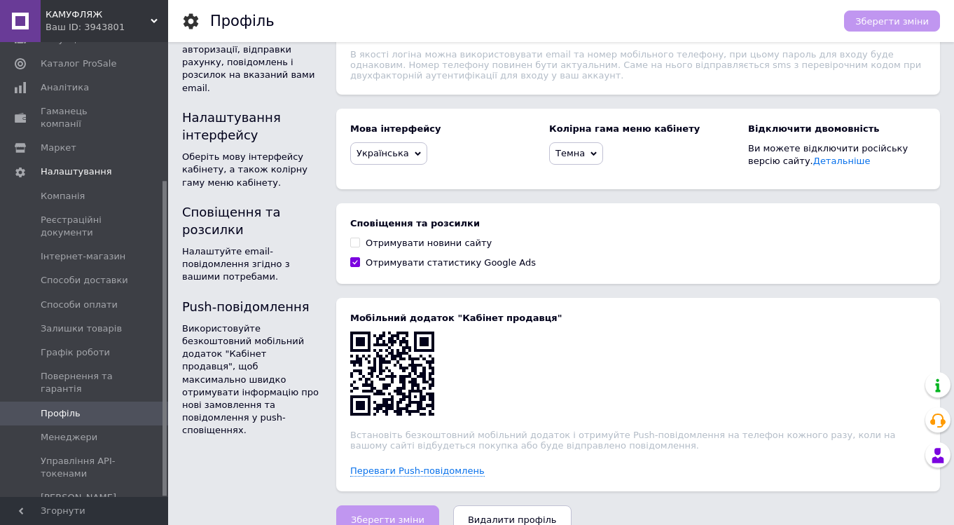
scroll to position [242, 0]
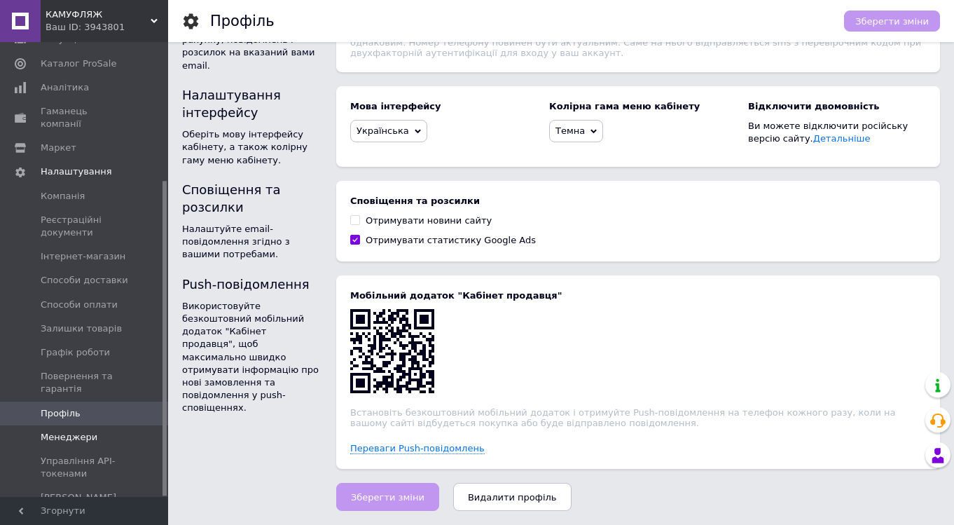
click at [69, 431] on span "Менеджери" at bounding box center [69, 437] width 57 height 13
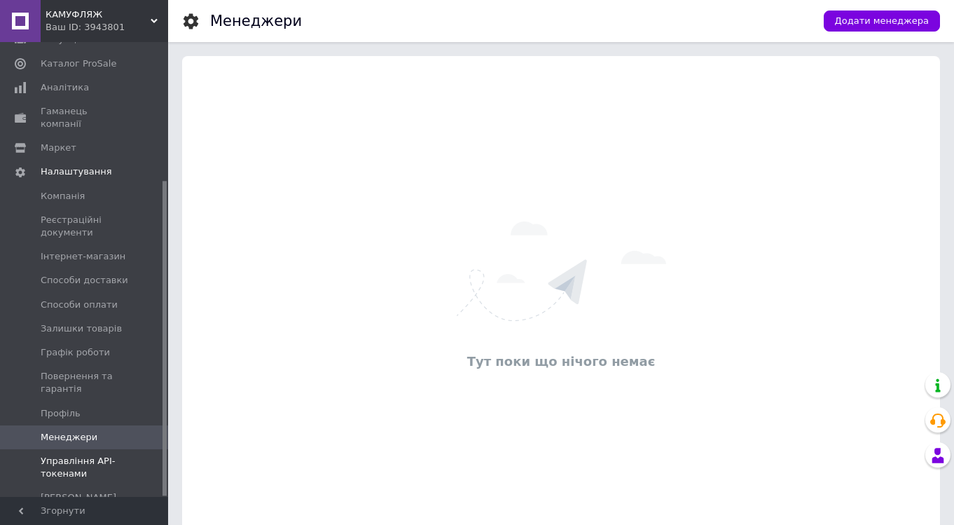
click at [77, 455] on span "Управління API-токенами" at bounding box center [85, 467] width 89 height 25
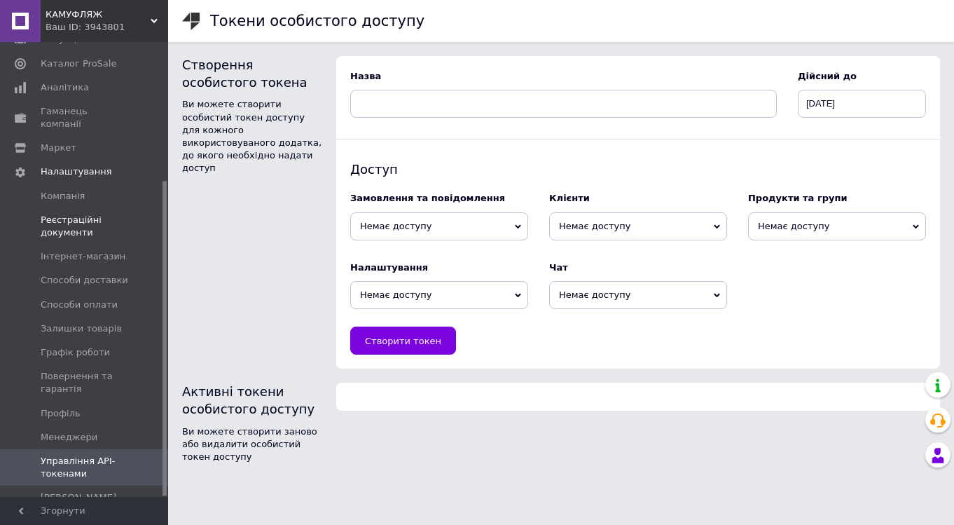
click at [72, 214] on span "Реєстраційні документи" at bounding box center [85, 226] width 89 height 25
